Goal: Task Accomplishment & Management: Manage account settings

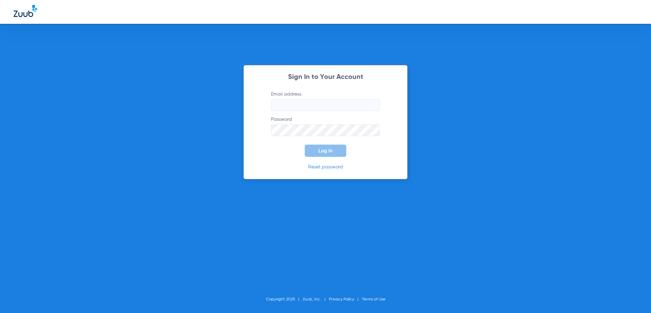
click at [296, 105] on input "Email address" at bounding box center [325, 105] width 109 height 12
type input "[PERSON_NAME][EMAIL_ADDRESS][PERSON_NAME][DOMAIN_NAME]"
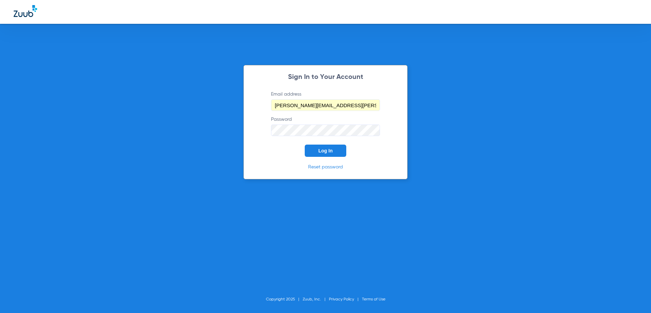
click at [324, 151] on span "Log In" at bounding box center [325, 150] width 14 height 5
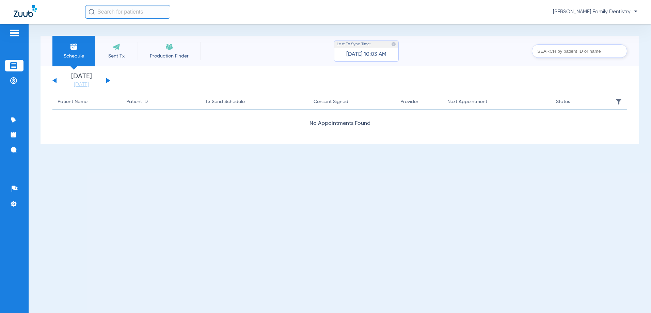
click at [638, 14] on div "[PERSON_NAME] Family Dentistry" at bounding box center [325, 12] width 651 height 24
click at [638, 13] on div "[PERSON_NAME] Family Dentistry" at bounding box center [325, 12] width 651 height 24
click at [635, 13] on span "[PERSON_NAME] Family Dentistry" at bounding box center [595, 12] width 84 height 7
click at [500, 22] on div at bounding box center [325, 156] width 651 height 313
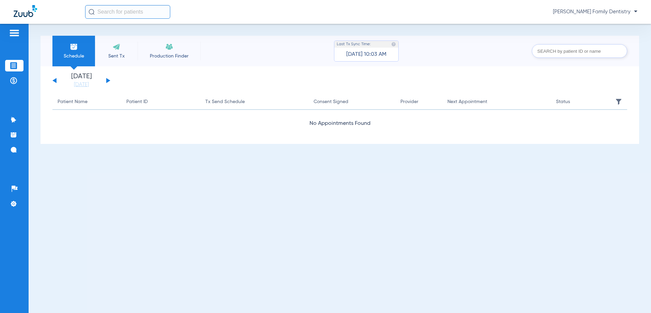
click at [11, 37] on img at bounding box center [14, 33] width 11 height 8
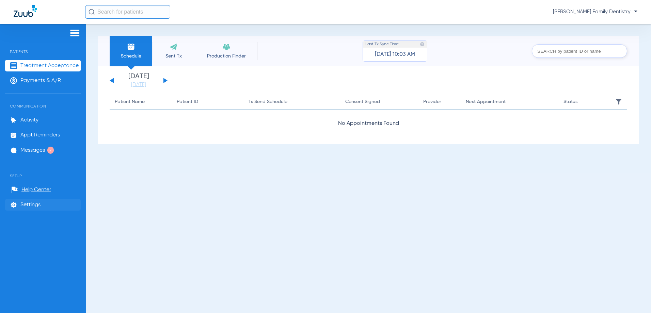
click at [31, 205] on span "Settings" at bounding box center [30, 205] width 20 height 7
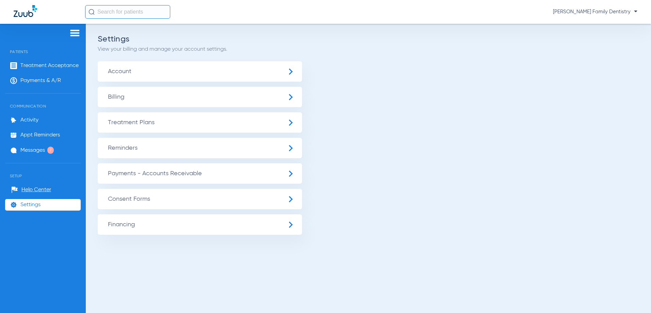
click at [293, 72] on span "Account" at bounding box center [200, 71] width 204 height 20
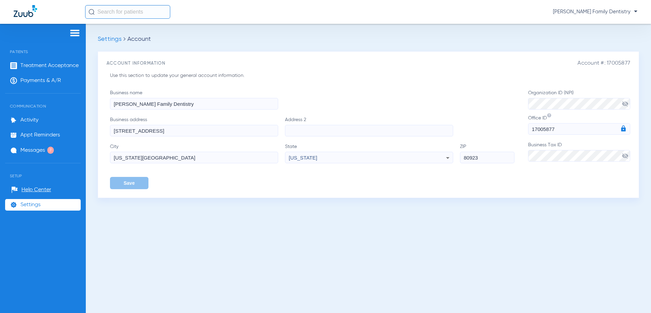
click at [71, 32] on img at bounding box center [74, 33] width 11 height 8
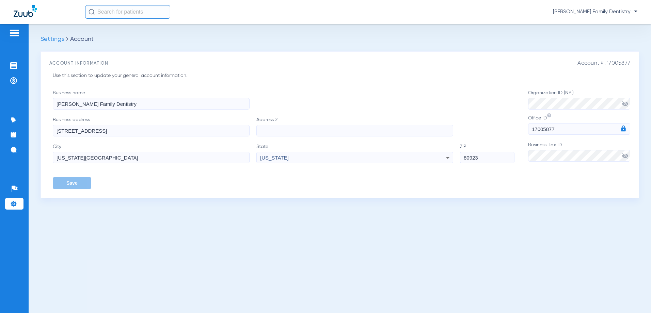
click at [16, 33] on img at bounding box center [14, 33] width 11 height 8
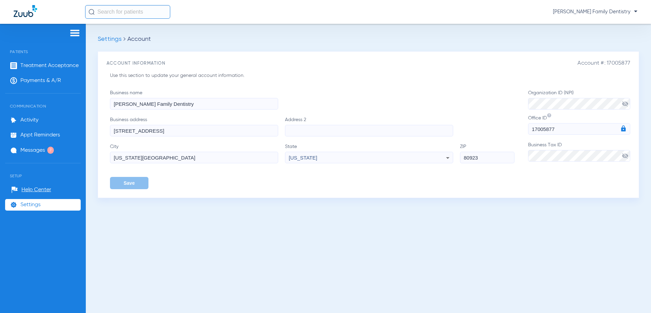
click at [626, 13] on span "[PERSON_NAME] Family Dentistry" at bounding box center [595, 12] width 84 height 7
click at [555, 27] on div at bounding box center [325, 156] width 651 height 313
click at [40, 69] on li "Treatment Acceptance" at bounding box center [43, 66] width 76 height 12
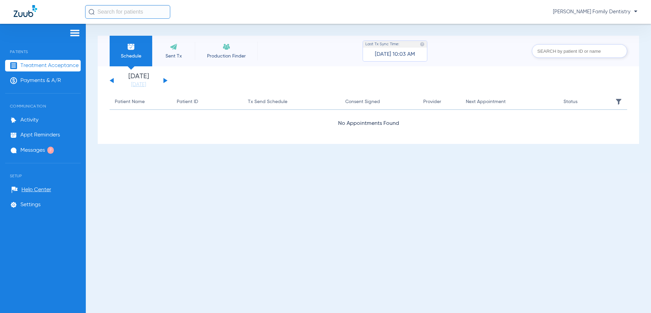
click at [633, 15] on span "[PERSON_NAME] Family Dentistry" at bounding box center [595, 12] width 84 height 7
click at [518, 27] on div at bounding box center [325, 156] width 651 height 313
click at [42, 84] on li "Payments & A/R" at bounding box center [43, 81] width 76 height 12
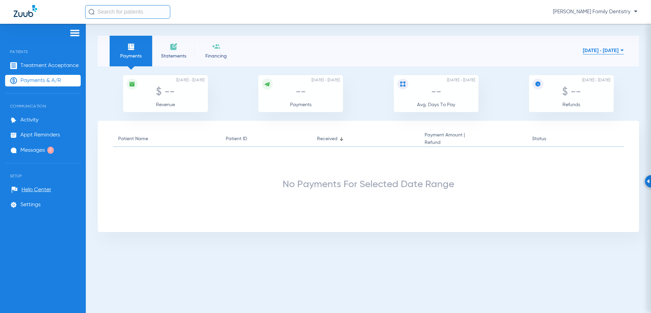
click at [591, 15] on span "[PERSON_NAME] Family Dentistry" at bounding box center [595, 12] width 84 height 7
click at [519, 26] on div at bounding box center [325, 156] width 651 height 313
click at [634, 11] on span "[PERSON_NAME] Family Dentistry" at bounding box center [595, 12] width 84 height 7
click at [635, 11] on div at bounding box center [325, 156] width 651 height 313
click at [642, 9] on div "[PERSON_NAME] Family Dentistry" at bounding box center [325, 12] width 651 height 24
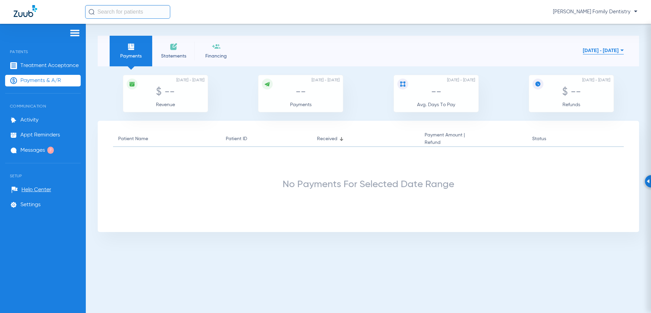
click at [79, 33] on img at bounding box center [74, 33] width 11 height 8
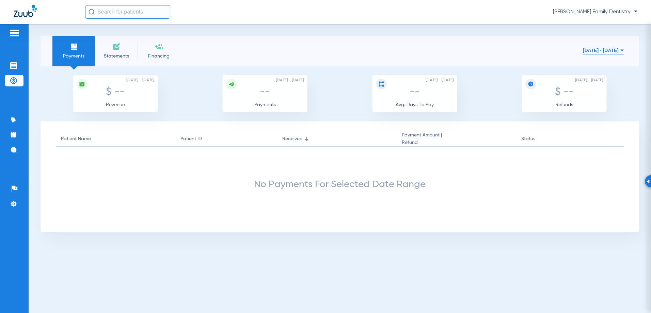
click at [17, 30] on img at bounding box center [14, 33] width 11 height 8
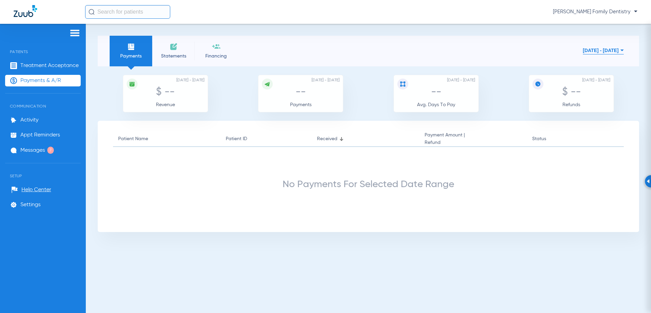
click at [63, 253] on div "Patients Treatment Acceptance Payments & A/R Communication Activity Appt Remind…" at bounding box center [43, 180] width 86 height 313
click at [23, 205] on span "Settings" at bounding box center [30, 205] width 20 height 7
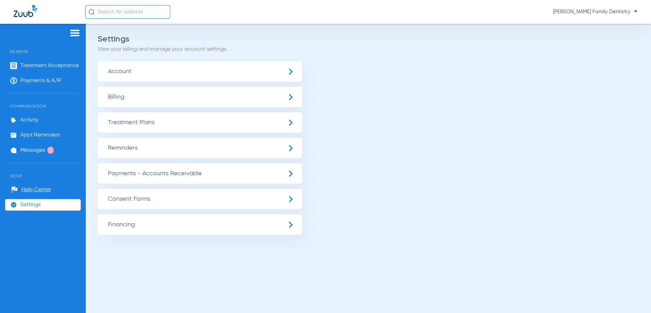
click at [296, 147] on span "Reminders" at bounding box center [200, 148] width 204 height 20
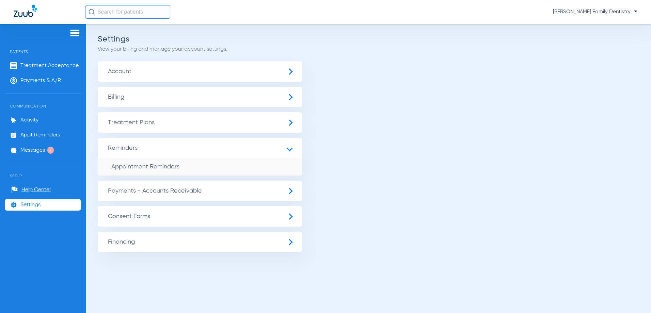
click at [296, 147] on span "Reminders" at bounding box center [200, 148] width 204 height 20
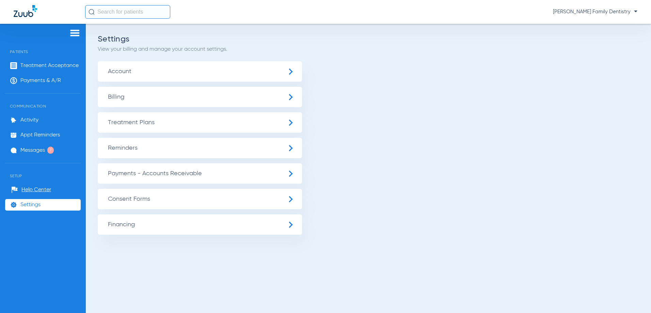
click at [589, 11] on span "[PERSON_NAME] Family Dentistry" at bounding box center [595, 12] width 84 height 7
click at [589, 11] on div at bounding box center [325, 156] width 651 height 313
click at [636, 12] on span "[PERSON_NAME] Family Dentistry" at bounding box center [595, 12] width 84 height 7
click at [517, 35] on div at bounding box center [325, 156] width 651 height 313
click at [571, 15] on div "[PERSON_NAME] Family Dentistry" at bounding box center [361, 12] width 552 height 14
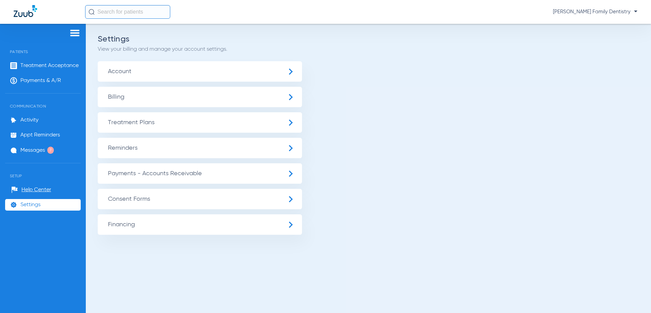
click at [571, 15] on div "[PERSON_NAME] Family Dentistry" at bounding box center [361, 12] width 552 height 14
drag, startPoint x: 571, startPoint y: 15, endPoint x: 571, endPoint y: 11, distance: 4.1
click at [571, 11] on span "[PERSON_NAME] Family Dentistry" at bounding box center [595, 12] width 84 height 7
drag, startPoint x: 571, startPoint y: 11, endPoint x: 561, endPoint y: 13, distance: 10.0
click at [561, 13] on span "[PERSON_NAME] Family Dentistry" at bounding box center [595, 12] width 84 height 7
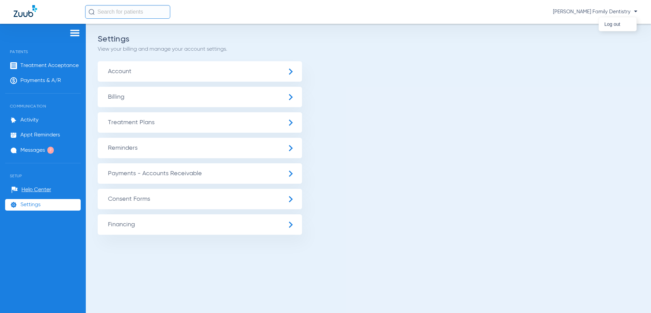
click at [455, 64] on div at bounding box center [325, 156] width 651 height 313
click at [74, 31] on img at bounding box center [74, 33] width 11 height 8
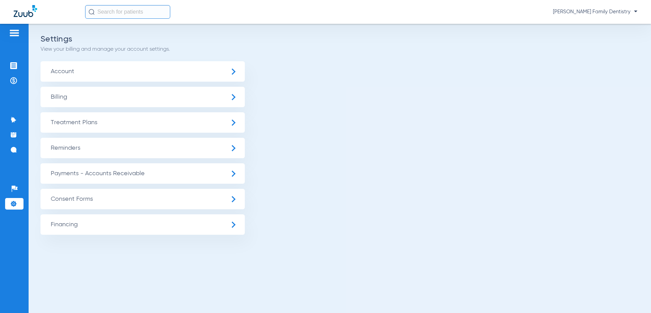
click at [11, 36] on img at bounding box center [14, 33] width 11 height 8
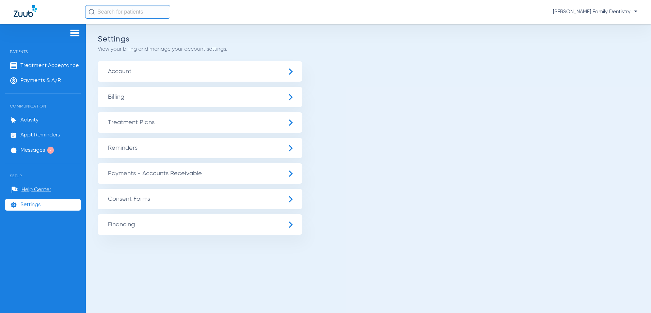
click at [20, 21] on div "[PERSON_NAME] Family Dentistry" at bounding box center [325, 12] width 651 height 24
click at [22, 16] on img at bounding box center [25, 11] width 23 height 12
